Goal: Task Accomplishment & Management: Complete application form

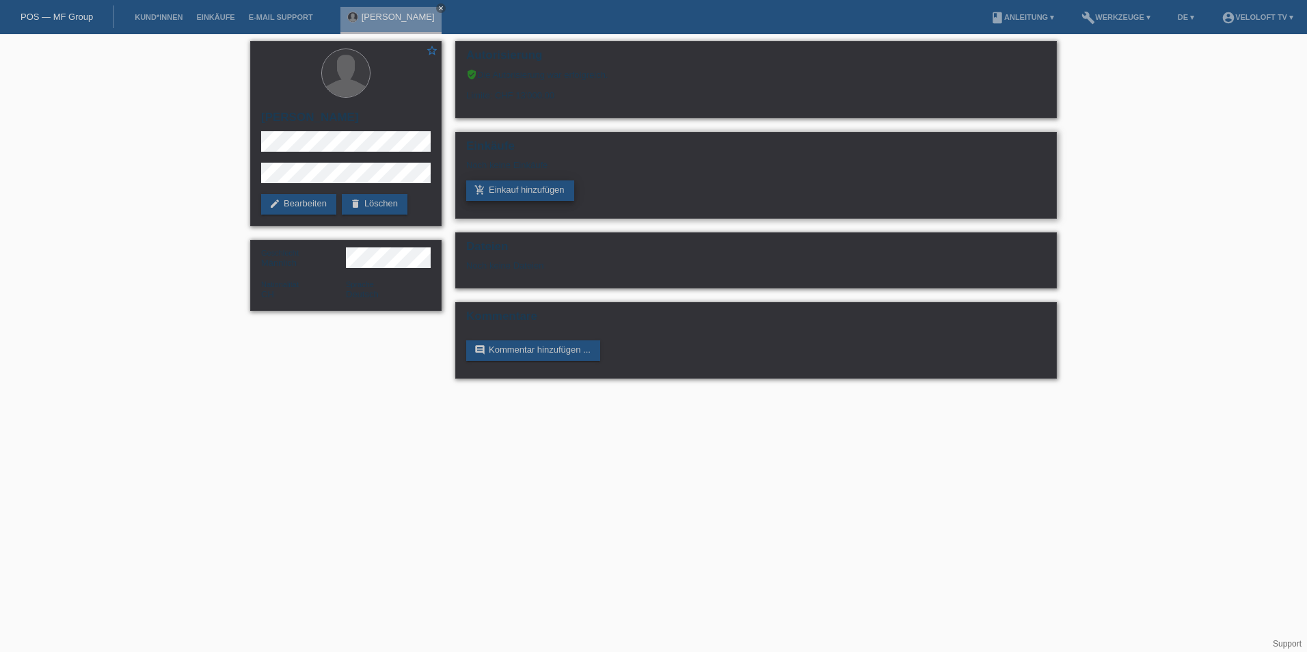
click at [503, 191] on link "add_shopping_cart Einkauf hinzufügen" at bounding box center [520, 191] width 108 height 21
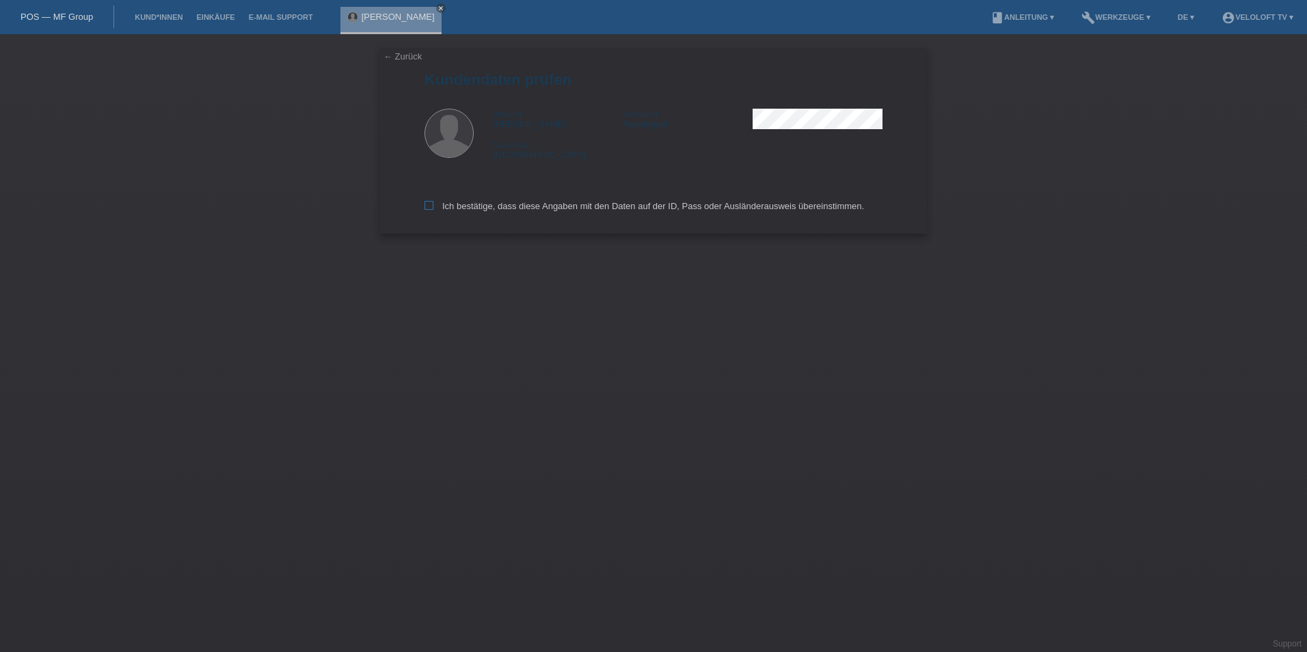
click at [436, 205] on label "Ich bestätige, dass diese Angaben mit den Daten auf der ID, Pass oder Ausländer…" at bounding box center [645, 206] width 440 height 10
click at [434, 205] on input "Ich bestätige, dass diese Angaben mit den Daten auf der ID, Pass oder Ausländer…" at bounding box center [429, 205] width 9 height 9
checkbox input "true"
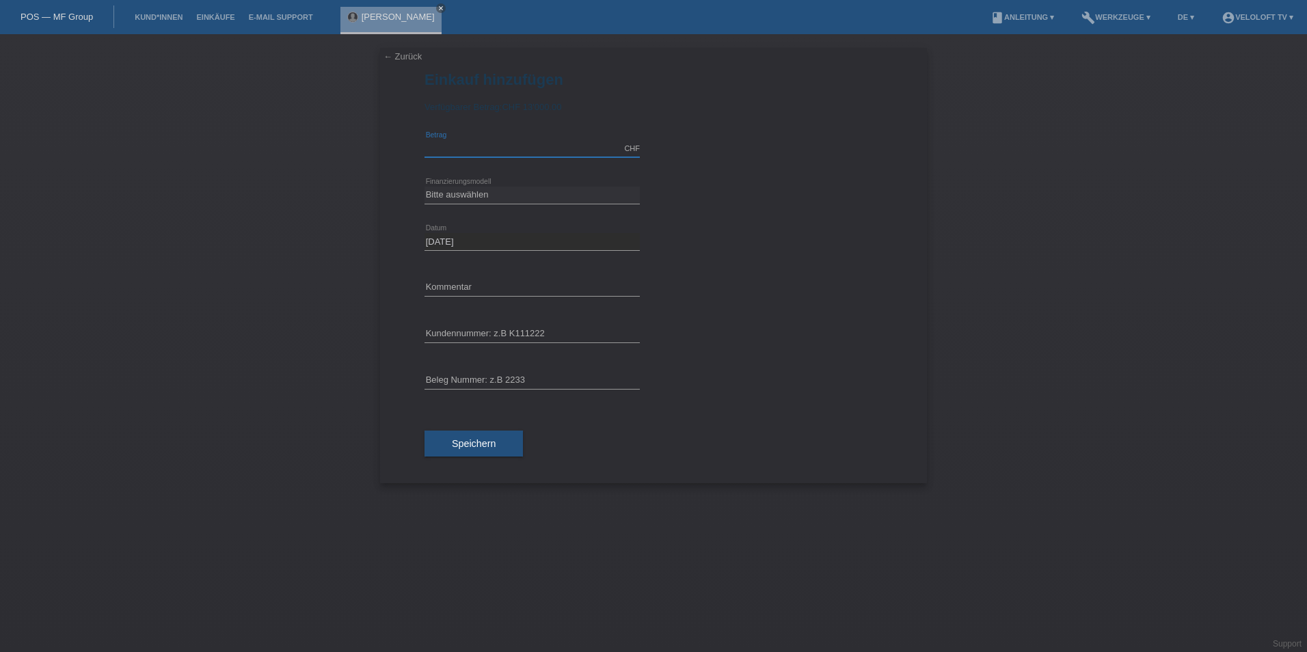
click at [466, 154] on input "text" at bounding box center [532, 148] width 215 height 17
type input "1890.00"
click at [464, 189] on select "Bitte auswählen Fixe Raten Kauf auf Rechnung mit Teilzahlungsoption" at bounding box center [532, 195] width 215 height 16
select select "77"
click at [425, 187] on select "Bitte auswählen Fixe Raten Kauf auf Rechnung mit Teilzahlungsoption" at bounding box center [532, 195] width 215 height 16
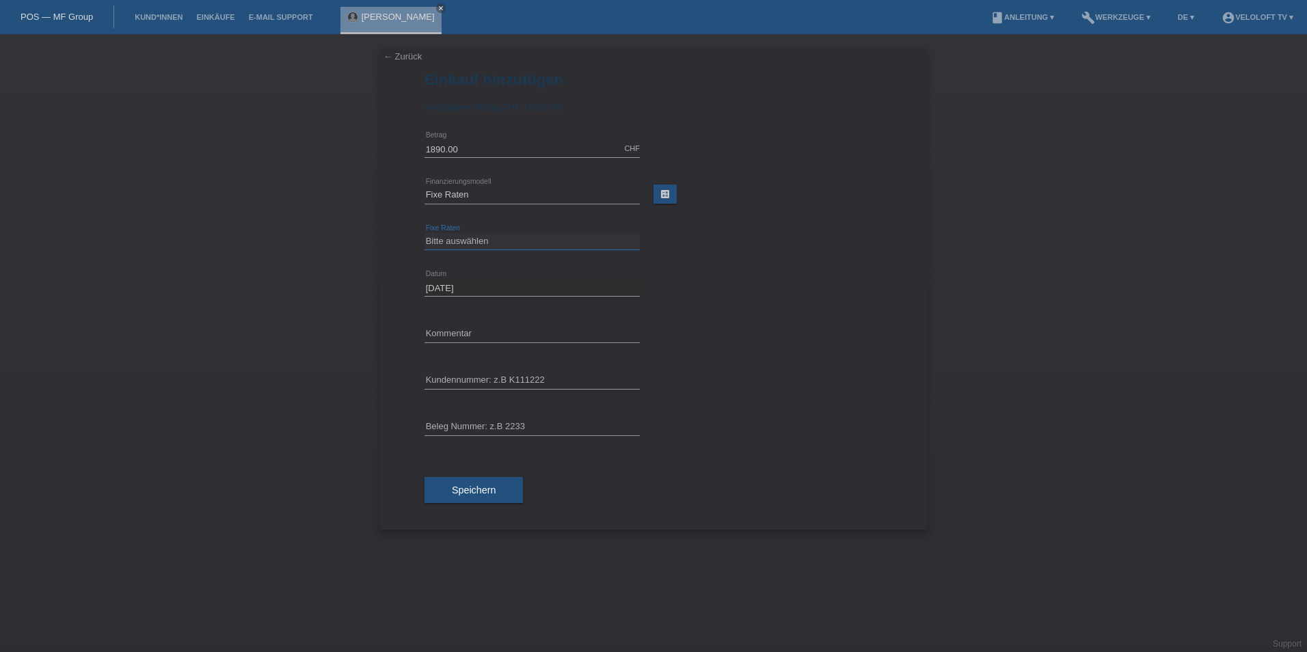
click at [476, 239] on select "Bitte auswählen 4 Raten 5 Raten 6 Raten 7 Raten 8 Raten 9 Raten 10 Raten 11 Rat…" at bounding box center [532, 241] width 215 height 16
select select "202"
click at [425, 233] on select "Bitte auswählen 4 Raten 5 Raten 6 Raten 7 Raten 8 Raten 9 Raten 10 Raten 11 Rat…" at bounding box center [532, 241] width 215 height 16
click at [472, 332] on input "text" at bounding box center [532, 333] width 215 height 17
type input "Veloloft TV"
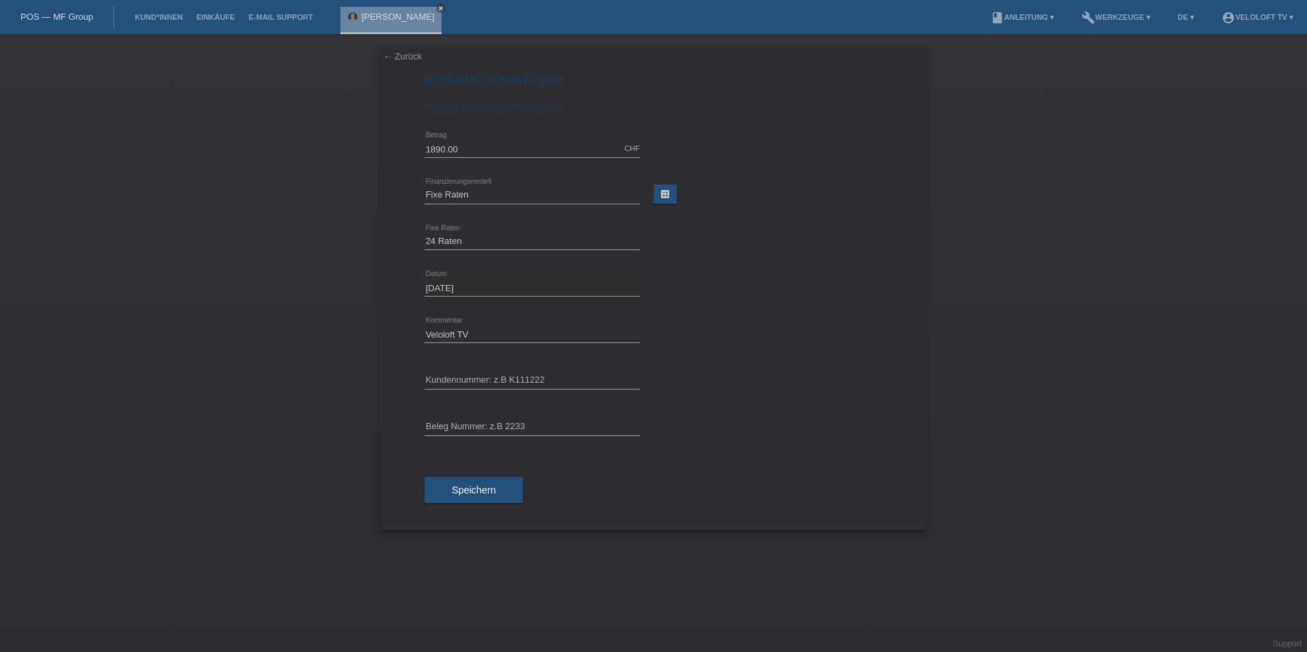
type input "C165009"
drag, startPoint x: 502, startPoint y: 379, endPoint x: 363, endPoint y: 379, distance: 138.8
click at [363, 379] on div "← Zurück Einkauf hinzufügen Verfügbarer Betrag: CHF 13'000.00 1890.00 error Bet…" at bounding box center [653, 343] width 1307 height 618
paste input "C165049"
type input "C165049"
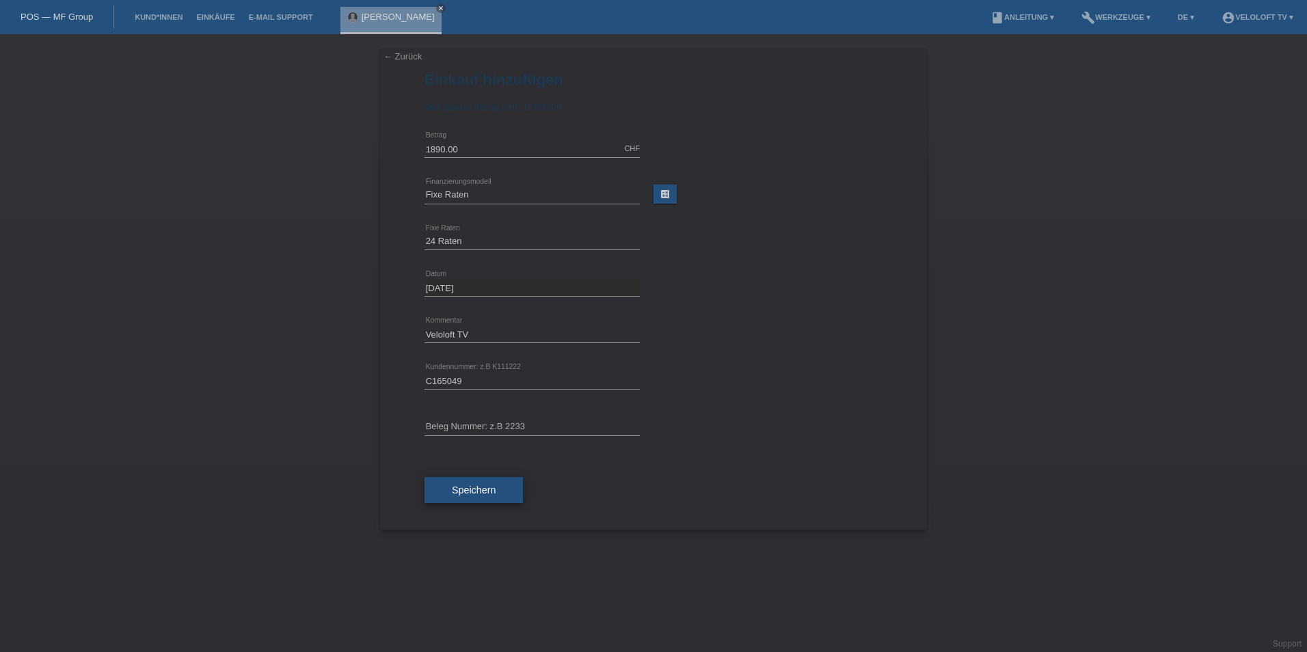
click at [498, 490] on button "Speichern" at bounding box center [474, 490] width 98 height 26
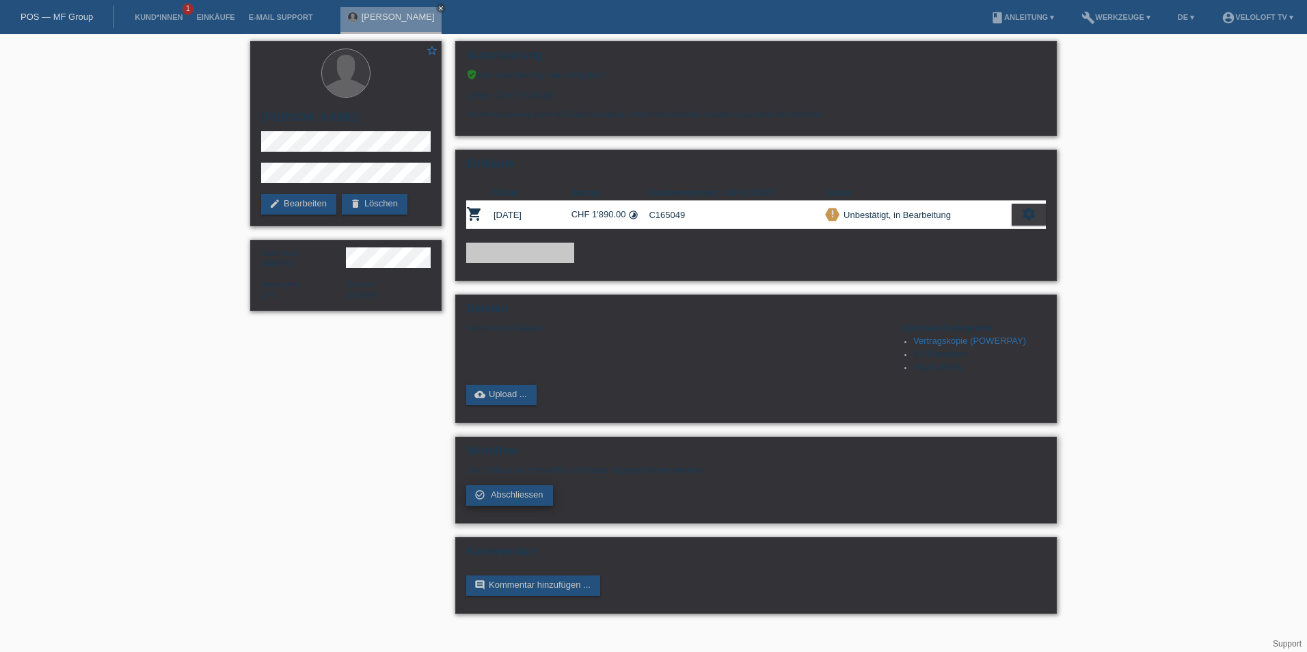
click at [495, 504] on link "check_circle_outline Abschliessen" at bounding box center [509, 495] width 87 height 21
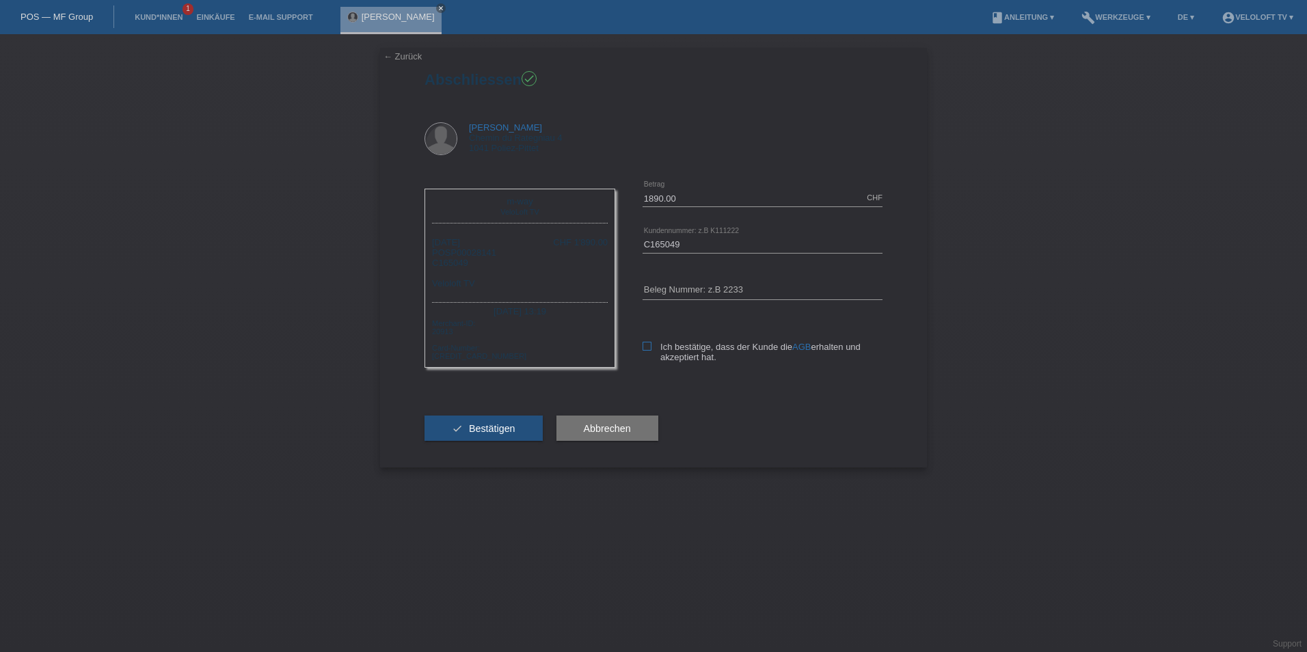
click at [643, 345] on icon at bounding box center [647, 346] width 9 height 9
click at [643, 345] on input "Ich bestätige, dass der Kunde die AGB erhalten und akzeptiert hat." at bounding box center [647, 346] width 9 height 9
checkbox input "true"
click at [488, 419] on button "check Bestätigen" at bounding box center [484, 429] width 118 height 26
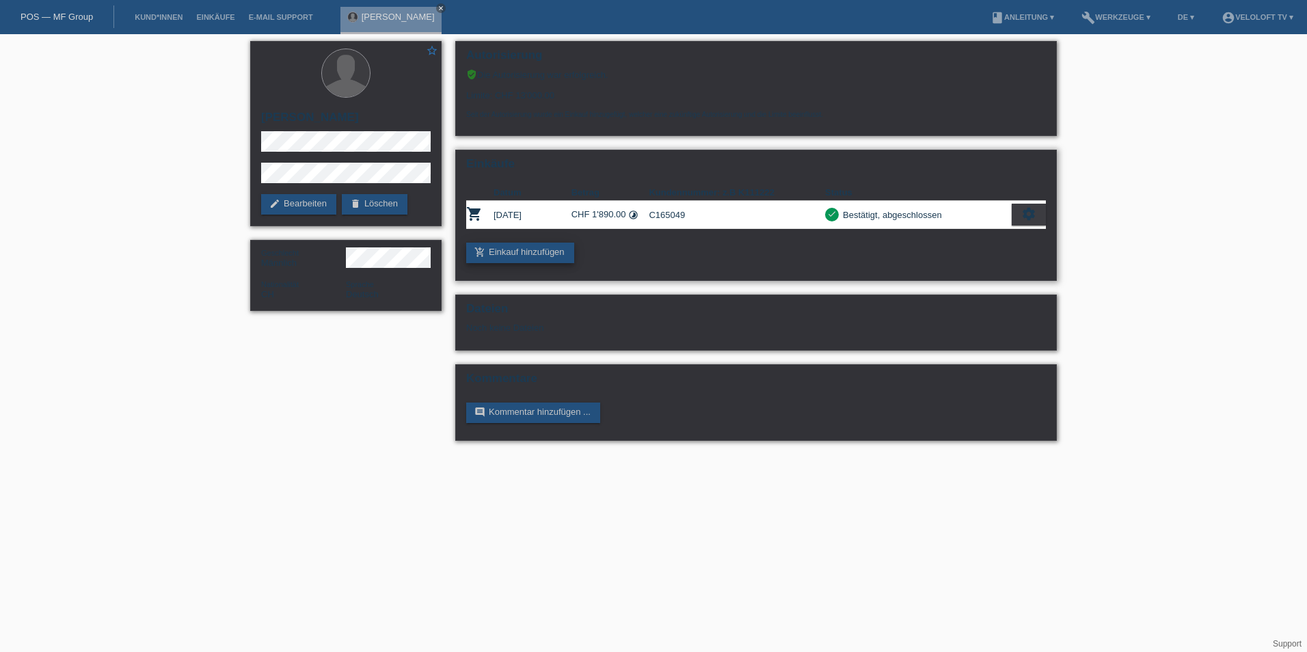
click at [545, 255] on link "add_shopping_cart Einkauf hinzufügen" at bounding box center [520, 253] width 108 height 21
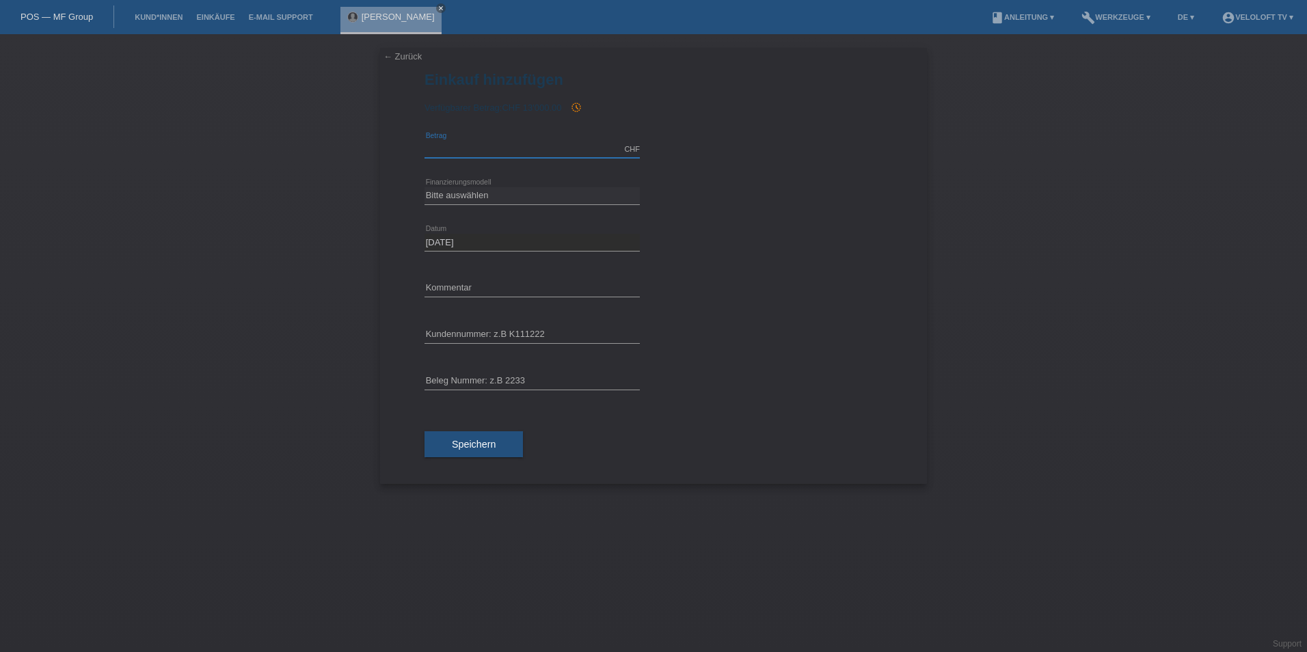
click at [473, 141] on input "text" at bounding box center [532, 149] width 215 height 17
type input "1890.00"
click at [501, 191] on select "Bitte auswählen Fixe Raten Kauf auf Rechnung mit Teilzahlungsoption" at bounding box center [532, 195] width 215 height 16
select select "77"
click at [425, 187] on select "Bitte auswählen Fixe Raten Kauf auf Rechnung mit Teilzahlungsoption" at bounding box center [532, 195] width 215 height 16
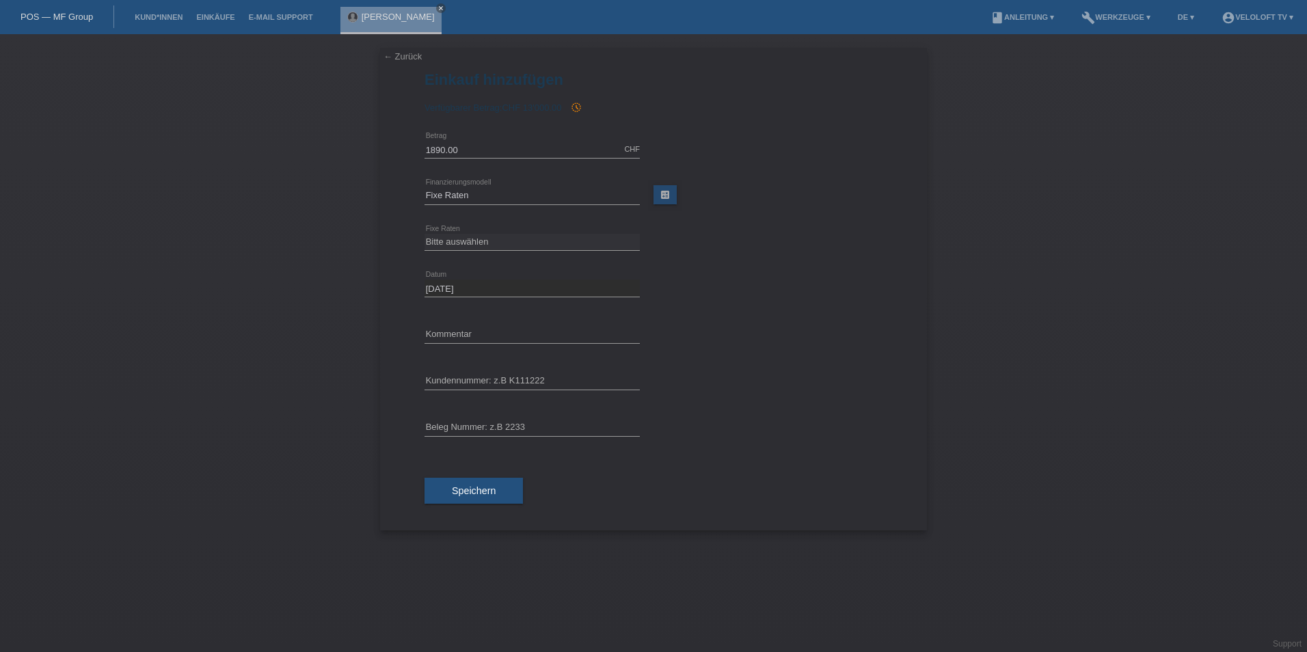
click at [481, 229] on div "Bitte auswählen 4 Raten 5 Raten 6 Raten 7 Raten 8 Raten 9 Raten 10 Raten 11 Rat…" at bounding box center [532, 242] width 215 height 46
click at [480, 248] on select "Bitte auswählen 4 Raten 5 Raten 6 Raten 7 Raten 8 Raten 9 Raten 10 Raten 11 Rat…" at bounding box center [532, 242] width 215 height 16
select select "202"
click at [425, 234] on select "Bitte auswählen 4 Raten 5 Raten 6 Raten 7 Raten 8 Raten 9 Raten 10 Raten 11 Rat…" at bounding box center [532, 242] width 215 height 16
click at [479, 342] on input "text" at bounding box center [532, 334] width 215 height 17
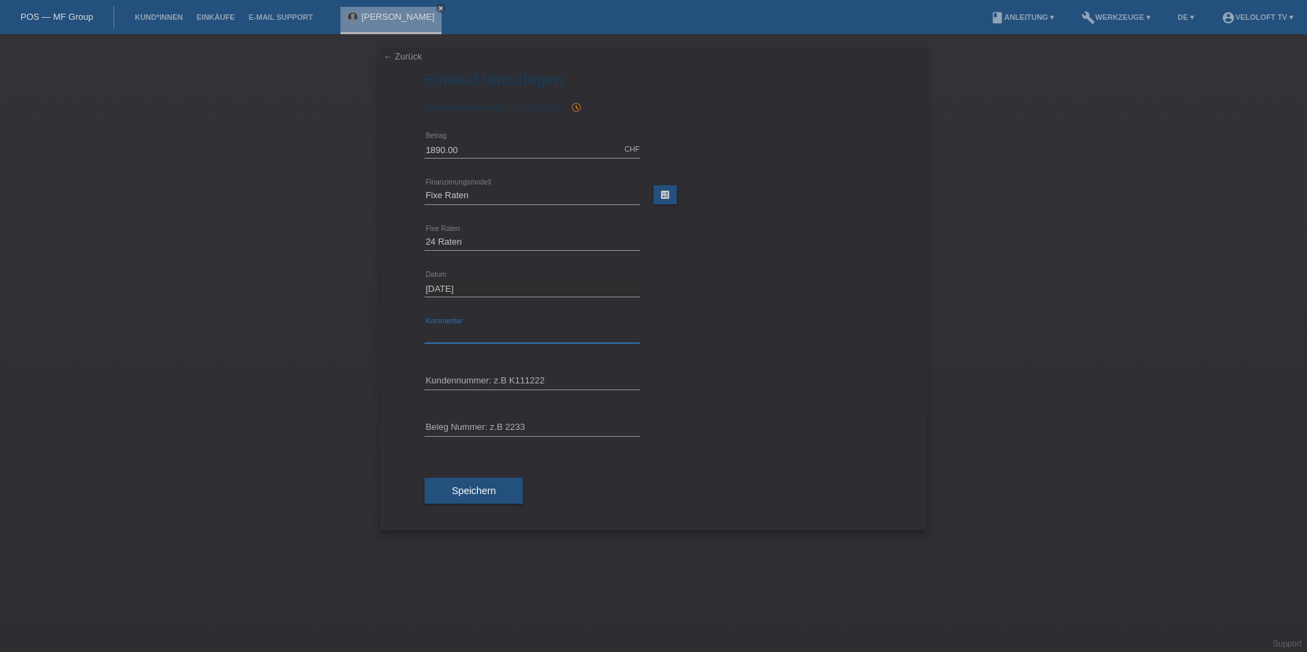
type input "Veloloft TV"
type input "C165049"
drag, startPoint x: 479, startPoint y: 377, endPoint x: 403, endPoint y: 377, distance: 76.6
click at [403, 377] on div "← Zurück Einkauf hinzufügen Verfügbarer Betrag: CHF 13'000.00 history_toggle_off" at bounding box center [653, 289] width 547 height 483
click at [474, 490] on span "Speichern" at bounding box center [474, 490] width 44 height 11
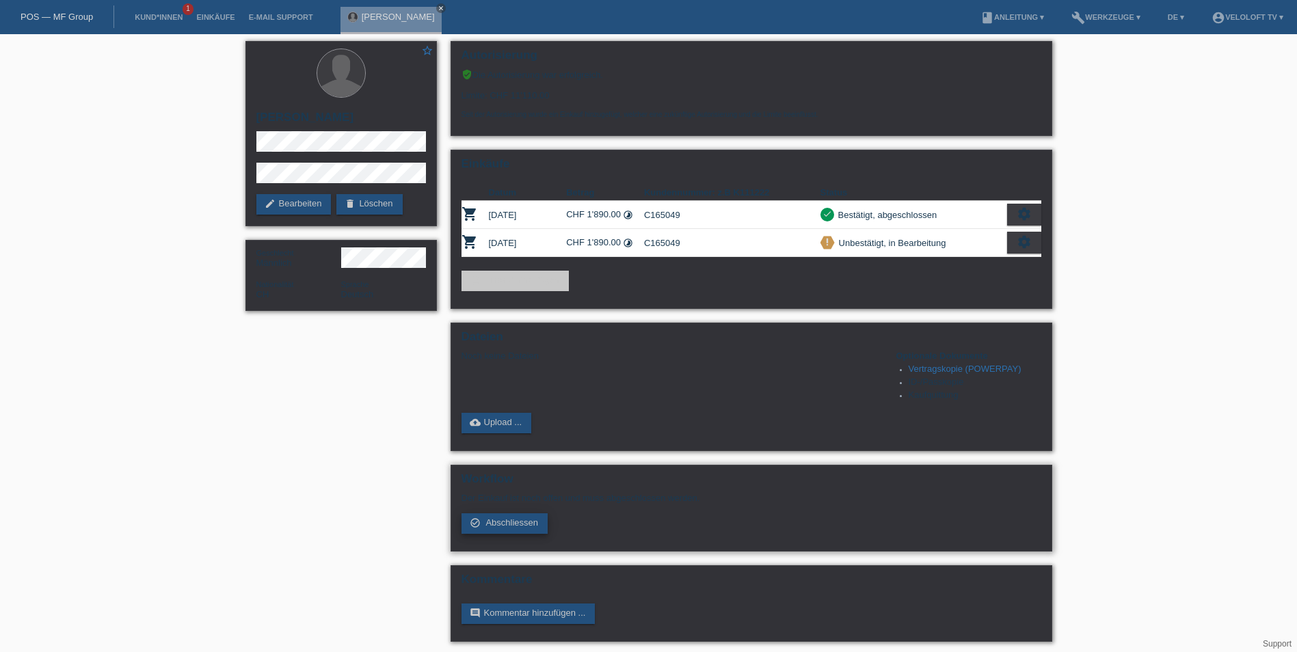
click at [528, 522] on span "Abschliessen" at bounding box center [511, 523] width 53 height 10
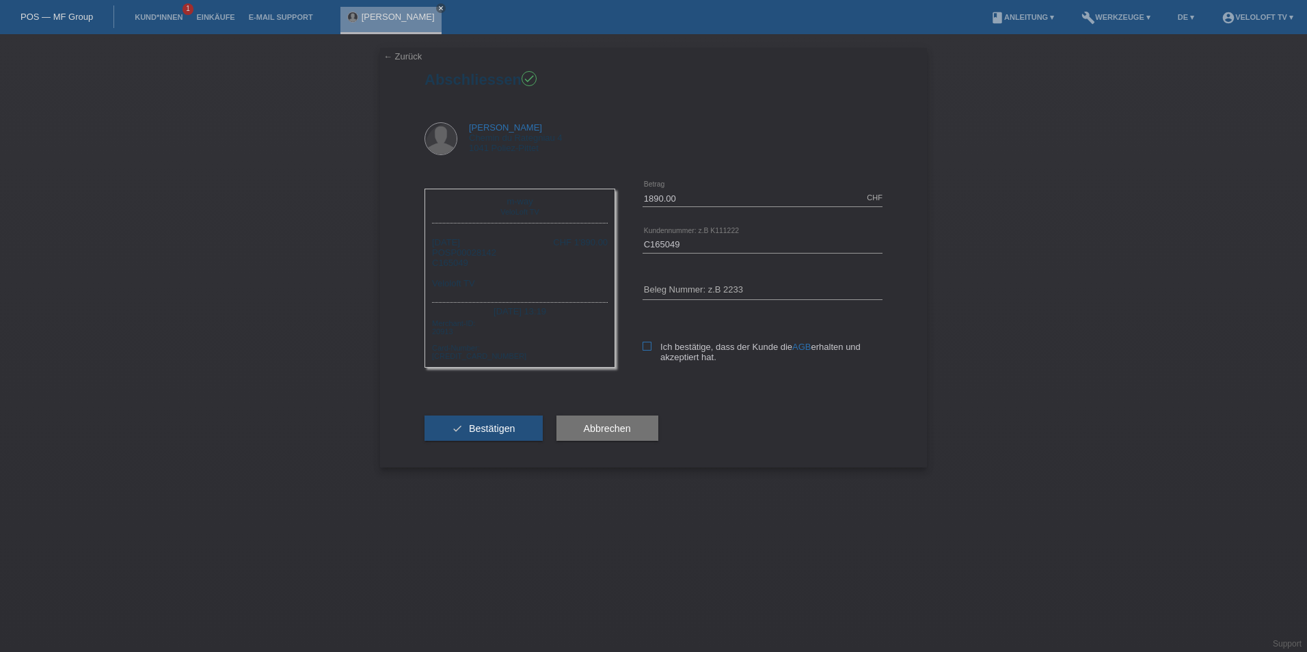
click at [657, 350] on label "Ich bestätige, dass der Kunde die AGB erhalten und akzeptiert hat." at bounding box center [763, 352] width 240 height 21
click at [652, 350] on input "Ich bestätige, dass der Kunde die AGB erhalten und akzeptiert hat." at bounding box center [647, 346] width 9 height 9
checkbox input "true"
click at [526, 411] on div "check Bestätigen" at bounding box center [484, 428] width 118 height 79
click at [523, 416] on button "check Bestätigen" at bounding box center [484, 429] width 118 height 26
